Goal: Task Accomplishment & Management: Use online tool/utility

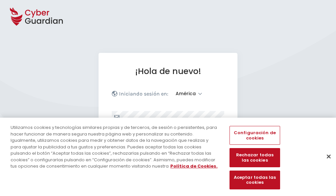
select select "América"
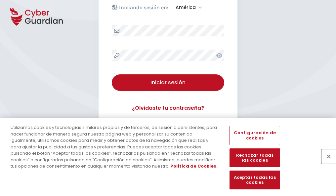
click at [325, 163] on button "Cerrar" at bounding box center [328, 156] width 15 height 15
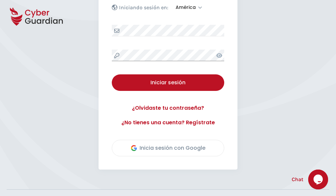
scroll to position [150, 0]
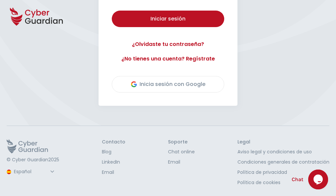
click at [112, 11] on button "Iniciar sesión" at bounding box center [168, 19] width 112 height 17
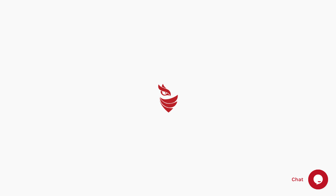
scroll to position [0, 0]
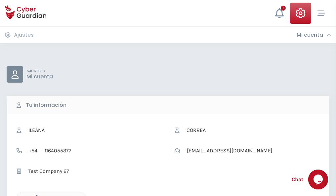
click at [35, 195] on icon "button" at bounding box center [35, 198] width 6 height 6
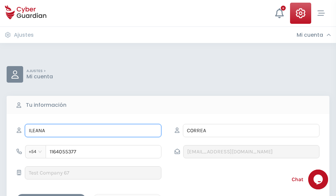
click at [93, 131] on input "ILEANA" at bounding box center [93, 130] width 137 height 13
type input "I"
type input "Constanza"
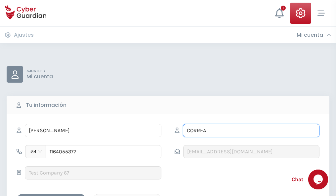
click at [251, 131] on input "CORREA" at bounding box center [251, 130] width 137 height 13
type input "C"
type input "Lastra"
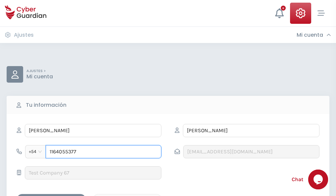
click at [103, 152] on input "1164055377" at bounding box center [104, 151] width 116 height 13
type input "1"
type input "4975768657"
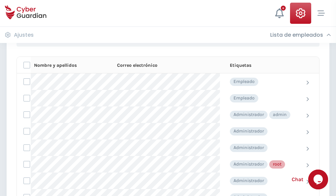
scroll to position [333, 0]
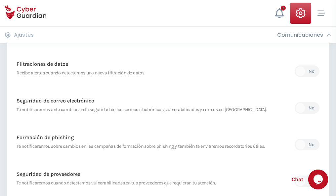
scroll to position [348, 0]
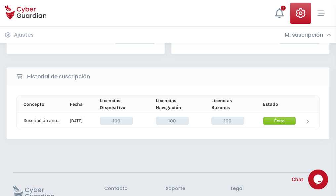
scroll to position [168, 0]
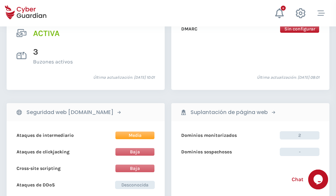
scroll to position [672, 0]
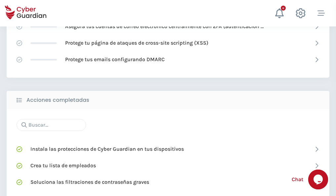
scroll to position [440, 0]
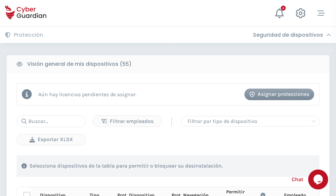
scroll to position [584, 0]
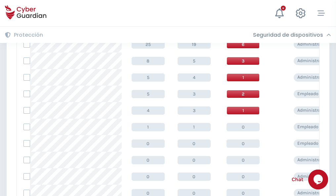
scroll to position [333, 0]
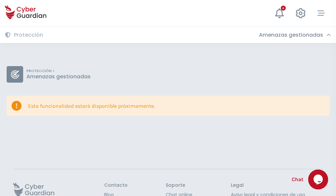
scroll to position [43, 0]
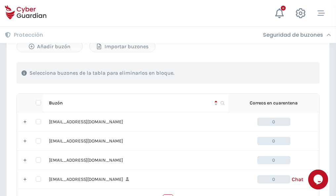
scroll to position [326, 0]
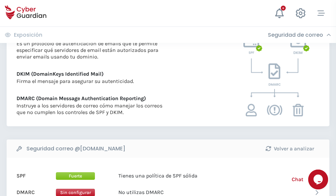
scroll to position [357, 0]
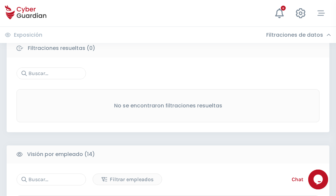
scroll to position [597, 0]
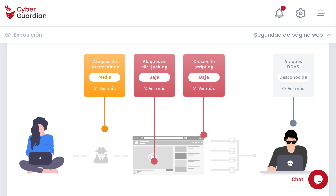
scroll to position [360, 0]
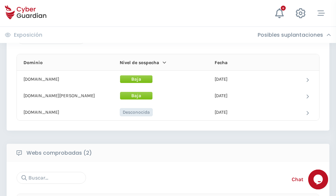
scroll to position [397, 0]
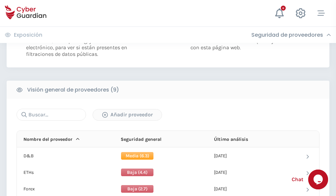
scroll to position [476, 0]
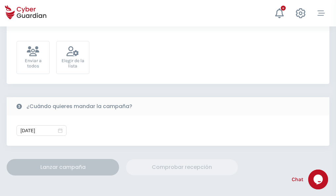
scroll to position [242, 0]
